Goal: Information Seeking & Learning: Get advice/opinions

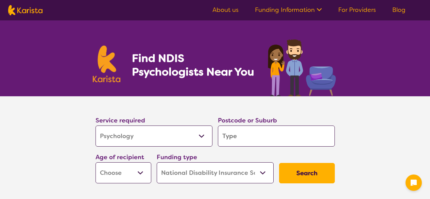
select select "Psychology"
select select "NDIS"
select select "Psychology"
select select "NDIS"
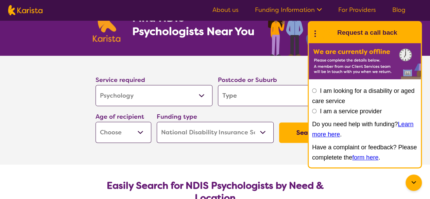
click at [251, 96] on input "search" at bounding box center [276, 95] width 117 height 21
type input "c"
type input "ca"
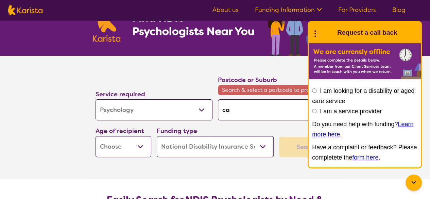
type input "cam"
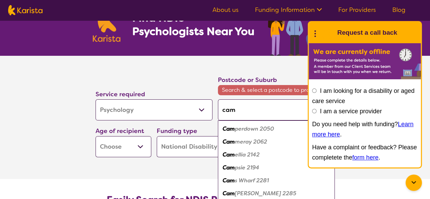
type input "camp"
type input "campb"
type input "campbe"
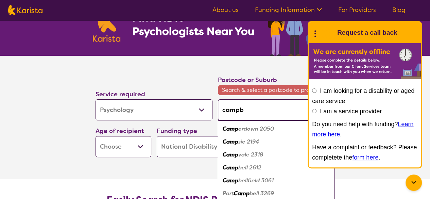
type input "campbe"
type input "[PERSON_NAME]"
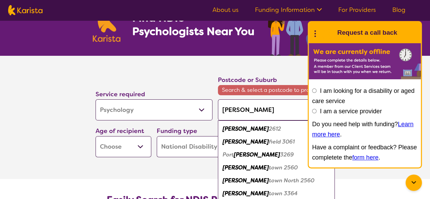
type input "campbellt"
type input "campbellto"
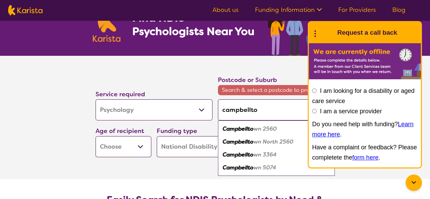
type input "campbelltow"
type input "campbelltown"
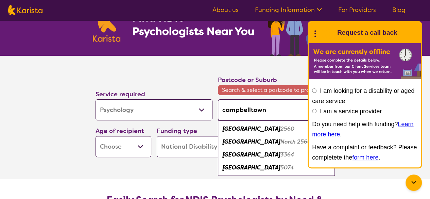
type input "campbelltown"
click at [317, 29] on icon at bounding box center [315, 33] width 9 height 11
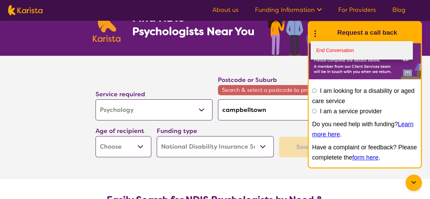
click at [335, 49] on link "End Conversation" at bounding box center [362, 50] width 102 height 18
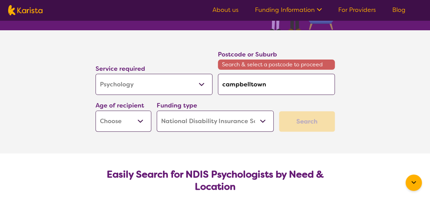
scroll to position [68, 0]
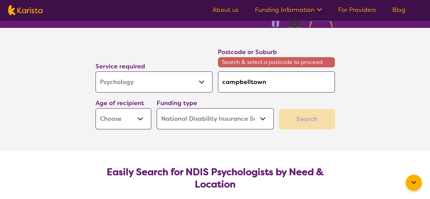
click at [190, 83] on select "Allied Health Assistant Assessment ([MEDICAL_DATA] or [MEDICAL_DATA]) Behaviour…" at bounding box center [154, 81] width 117 height 21
click at [96, 71] on select "Allied Health Assistant Assessment ([MEDICAL_DATA] or [MEDICAL_DATA]) Behaviour…" at bounding box center [154, 81] width 117 height 21
click at [196, 127] on select "Home Care Package (HCP) National Disability Insurance Scheme (NDIS) I don't know" at bounding box center [215, 118] width 117 height 21
select select "i-don-t-know"
click at [157, 108] on select "Home Care Package (HCP) National Disability Insurance Scheme (NDIS) I don't know" at bounding box center [215, 118] width 117 height 21
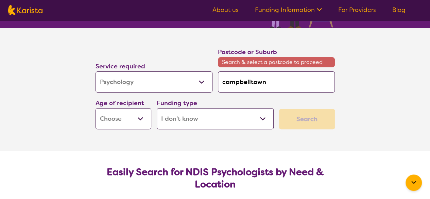
select select "i-don-t-know"
click at [143, 115] on select "Early Childhood - 0 to 9 Child - 10 to 11 Adolescent - 12 to 17 Adult - 18 to 6…" at bounding box center [124, 118] width 56 height 21
select select "AS"
click at [96, 108] on select "Early Childhood - 0 to 9 Child - 10 to 11 Adolescent - 12 to 17 Adult - 18 to 6…" at bounding box center [124, 118] width 56 height 21
select select "AS"
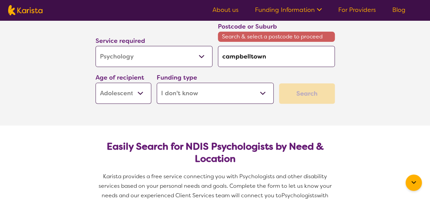
scroll to position [94, 0]
click at [292, 96] on div "Search" at bounding box center [307, 93] width 56 height 20
click at [280, 60] on input "campbelltown" at bounding box center [276, 56] width 117 height 21
type input "campbelltow"
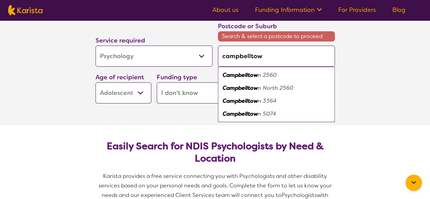
type input "campbelltown"
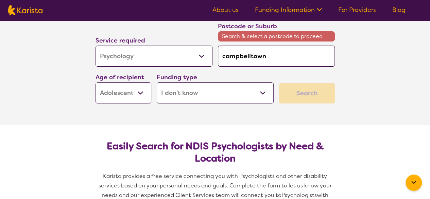
click at [273, 56] on input "campbelltown" at bounding box center [276, 56] width 117 height 21
type input "campbelltow"
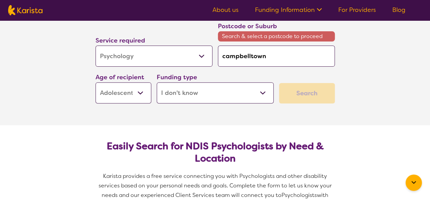
type input "campbelltow"
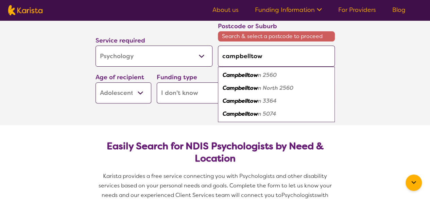
type input "campbelltowm"
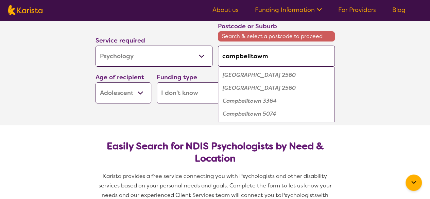
type input "campbelltow"
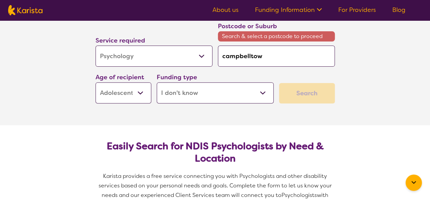
type input "campbelltown"
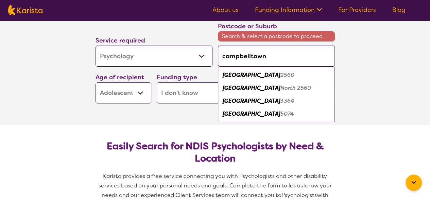
click at [281, 75] on em "2560" at bounding box center [288, 74] width 14 height 7
type input "2560"
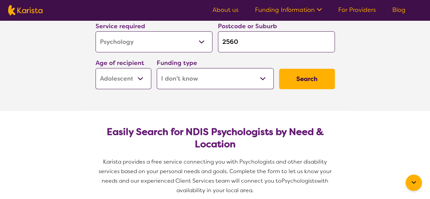
click at [298, 72] on button "Search" at bounding box center [307, 79] width 56 height 20
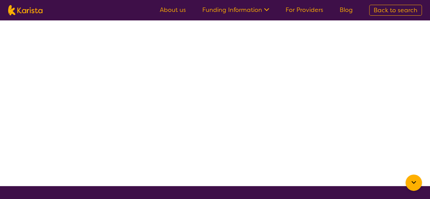
select select "Psychology"
select select "AS"
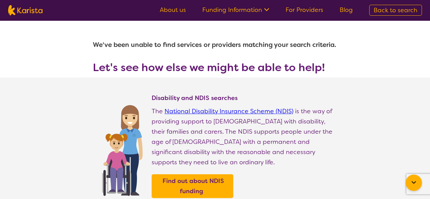
select select "Psychology"
select select "AS"
select select "NDIS"
select select "Psychology"
select select "AS"
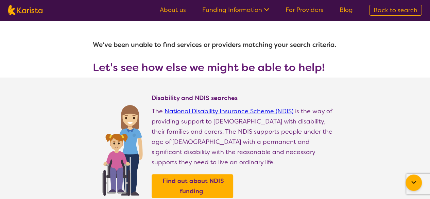
select select "NDIS"
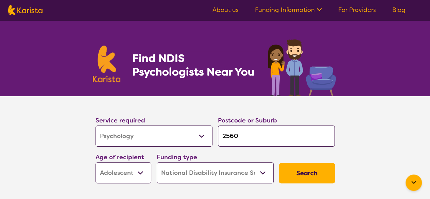
click at [248, 137] on input "2560" at bounding box center [276, 135] width 117 height 21
type input "256"
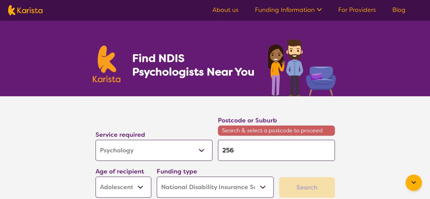
type input "25"
type input "2"
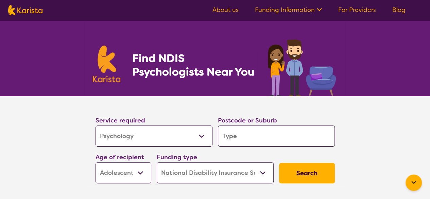
type input "m"
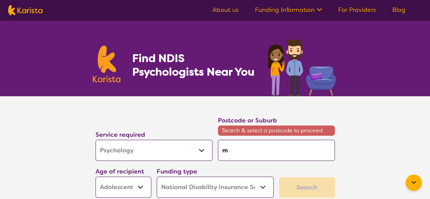
type input "ma"
type input "mac"
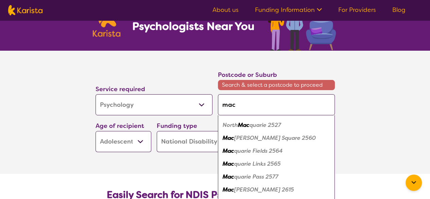
scroll to position [231, 0]
type input "maca"
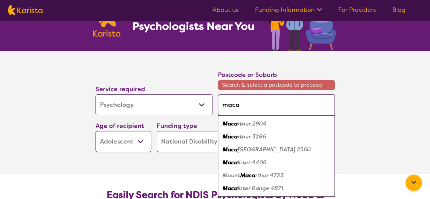
type input "macar"
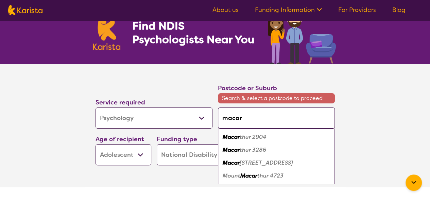
scroll to position [37, 0]
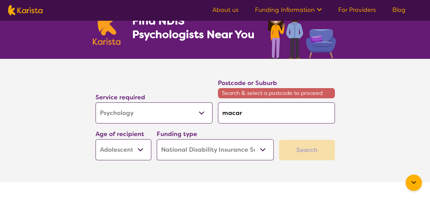
click at [248, 108] on input "macar" at bounding box center [276, 112] width 117 height 21
type input "macart"
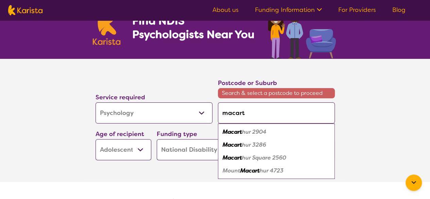
click at [236, 132] on em "Macart" at bounding box center [232, 131] width 19 height 7
type input "2904"
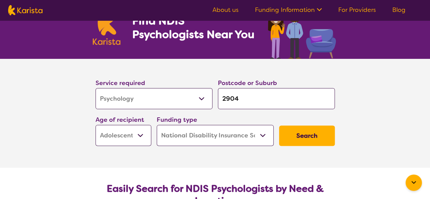
click at [294, 135] on button "Search" at bounding box center [307, 135] width 56 height 20
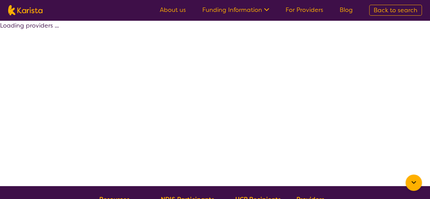
select select "by_score"
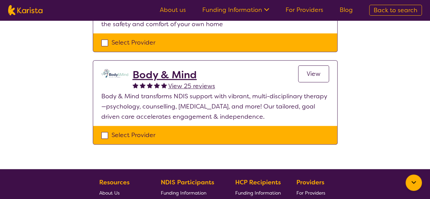
scroll to position [232, 0]
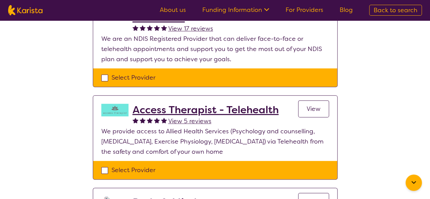
select select "Psychology"
select select "AS"
select select "NDIS"
select select "Psychology"
select select "AS"
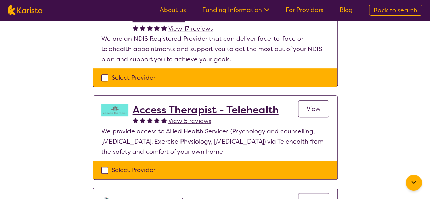
select select "NDIS"
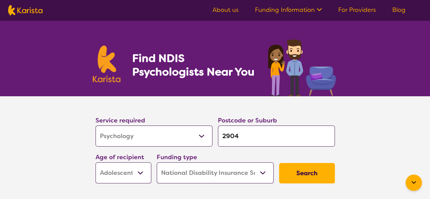
scroll to position [40, 0]
